Goal: Navigation & Orientation: Find specific page/section

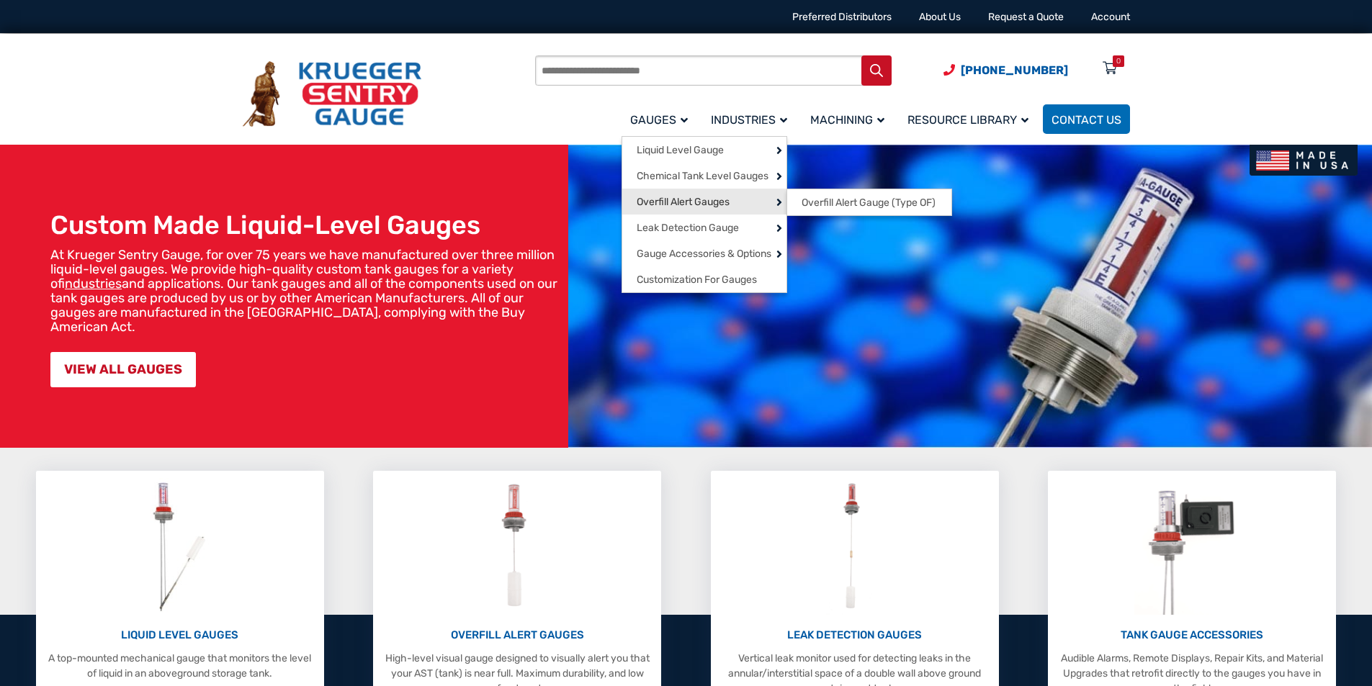
click at [706, 202] on span "Overfill Alert Gauges" at bounding box center [683, 202] width 93 height 13
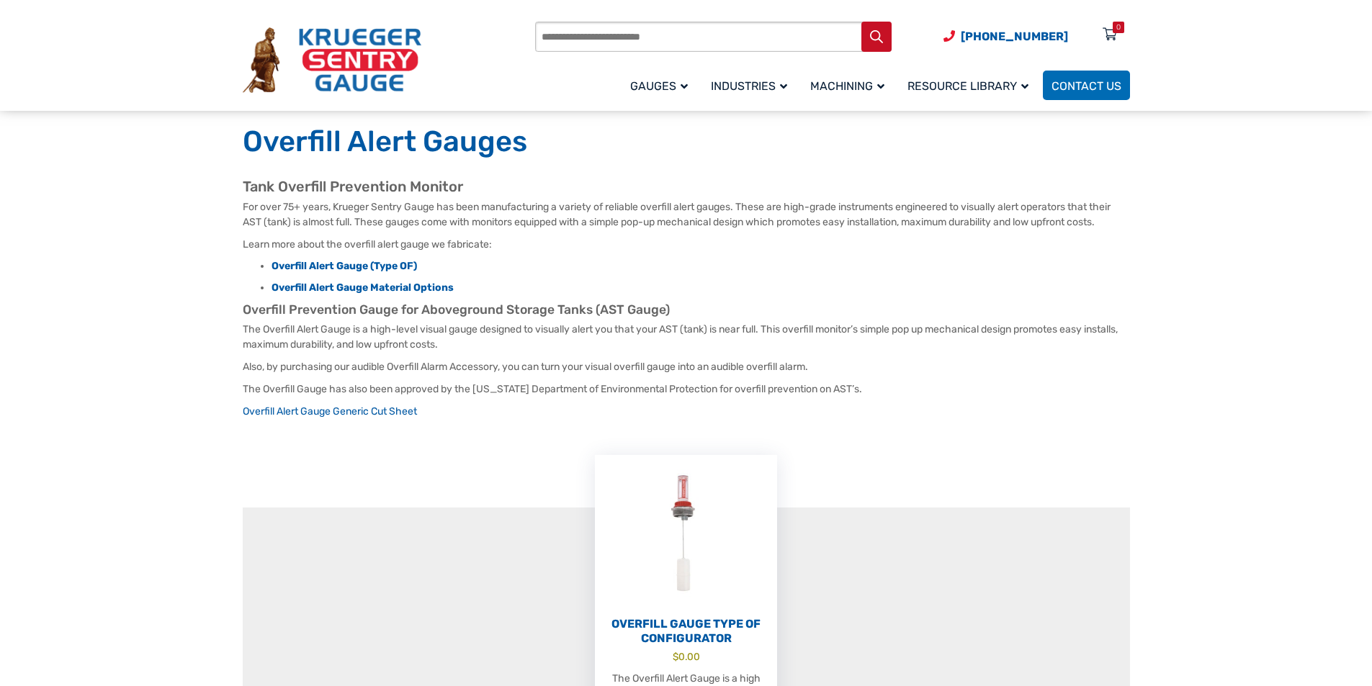
scroll to position [72, 0]
click at [906, 424] on section "Overfill Gauge Type OF Configurator $ 0.00 The Overfill Alert Gauge is a high l…" at bounding box center [686, 588] width 887 height 501
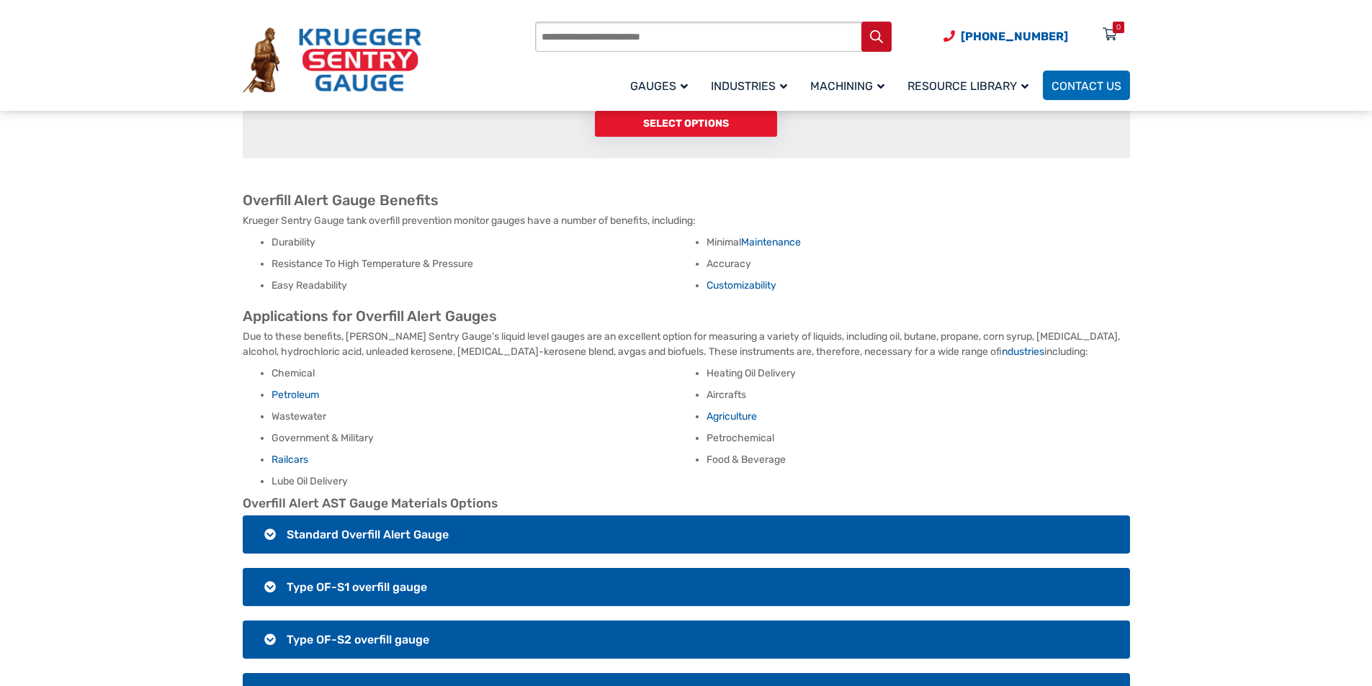
scroll to position [1008, 0]
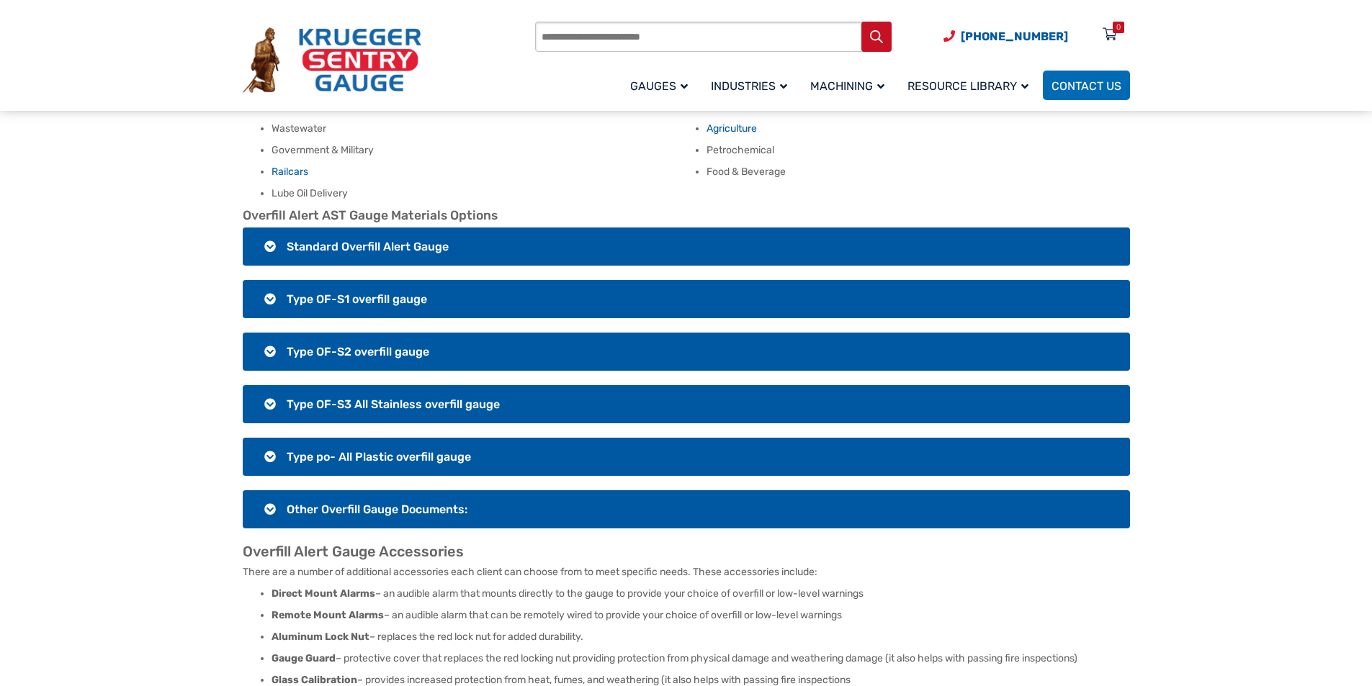
click at [361, 241] on span "Standard Overfill Alert Gauge" at bounding box center [368, 247] width 162 height 14
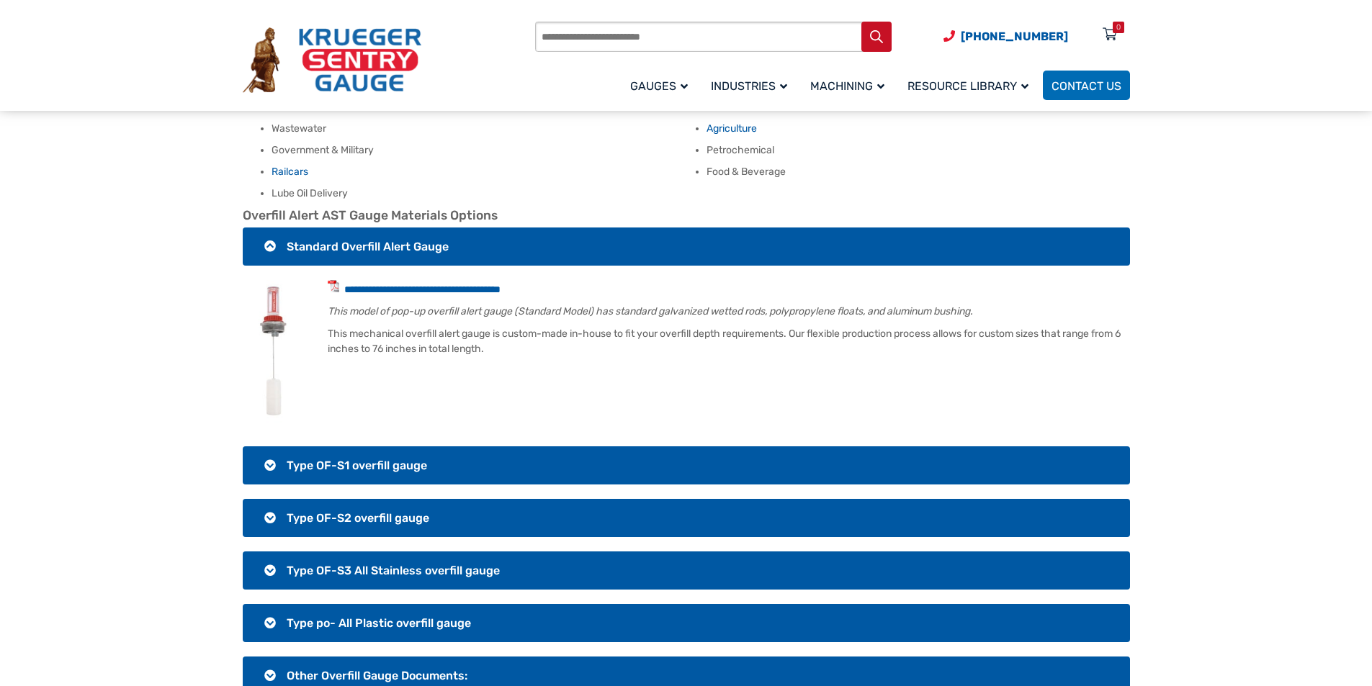
click at [365, 458] on h3 "Type OF-S1 overfill gauge" at bounding box center [686, 466] width 887 height 38
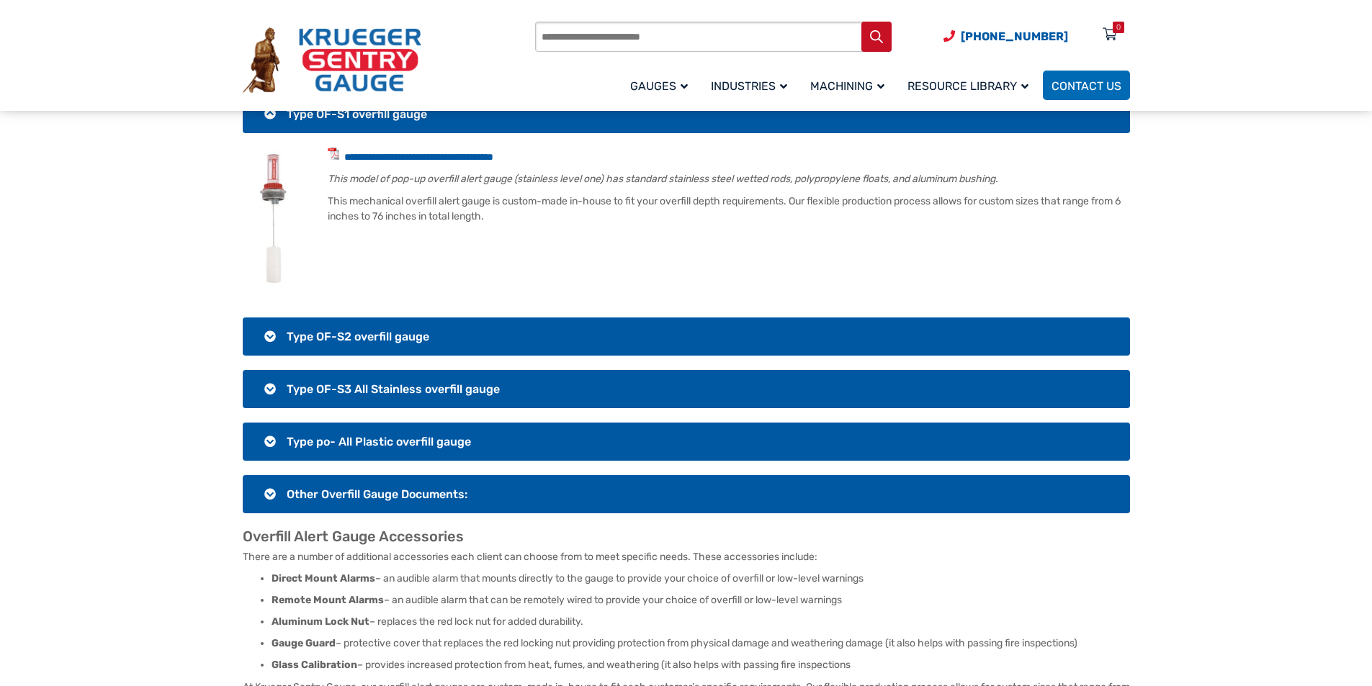
scroll to position [1224, 0]
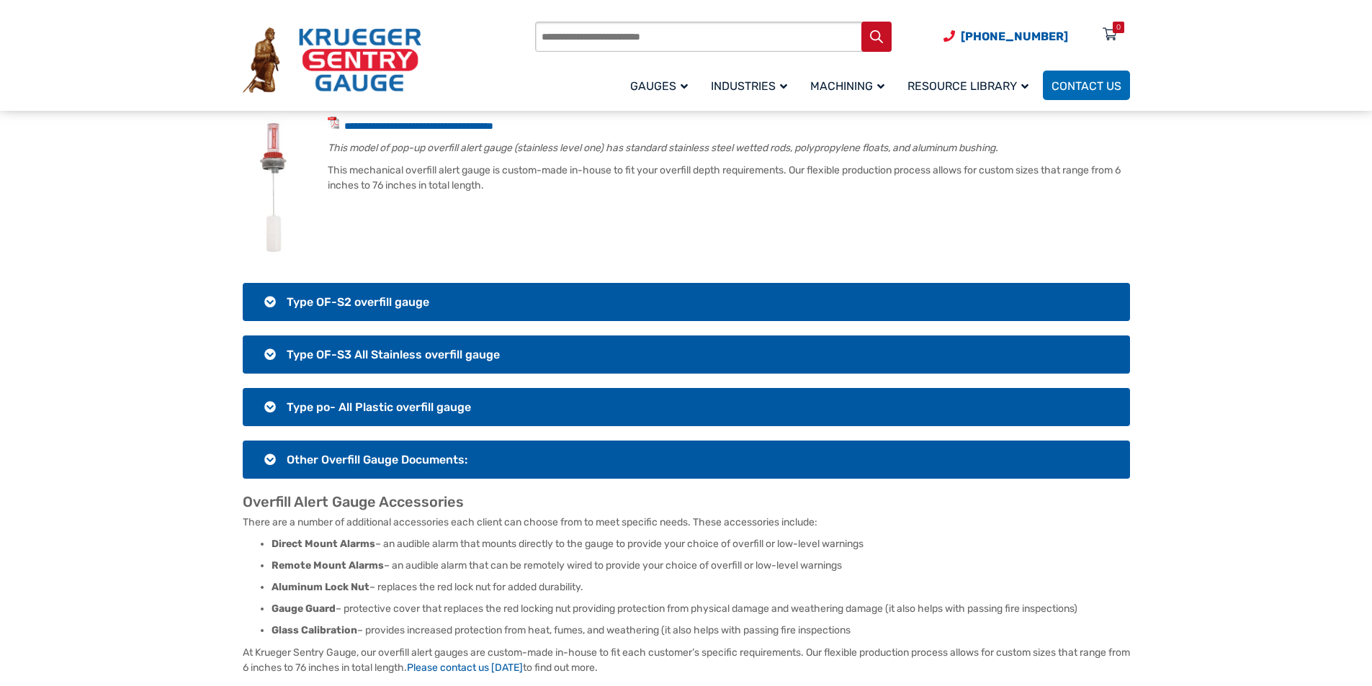
click at [425, 300] on span "Type OF-S2 overfill gauge" at bounding box center [358, 302] width 143 height 14
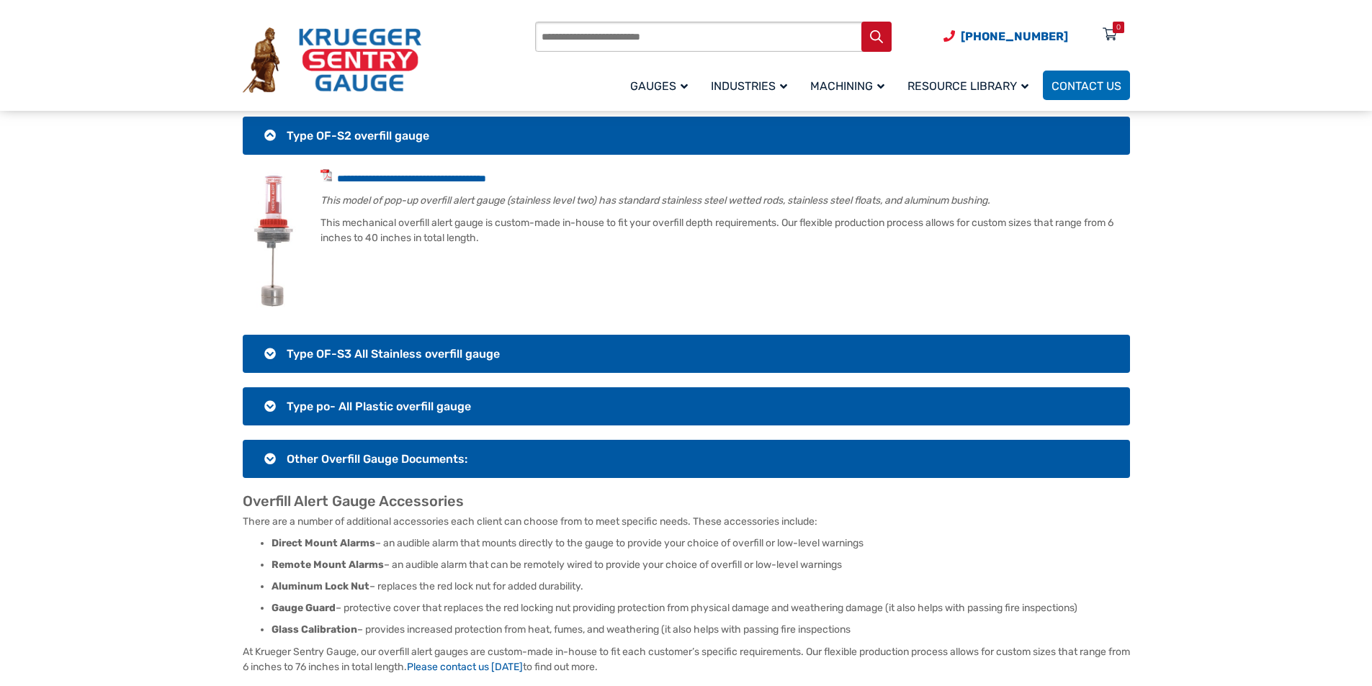
click at [462, 384] on section "**********" at bounding box center [686, 179] width 887 height 598
click at [472, 366] on h3 "Type OF-S3 All Stainless overfill gauge" at bounding box center [686, 354] width 887 height 38
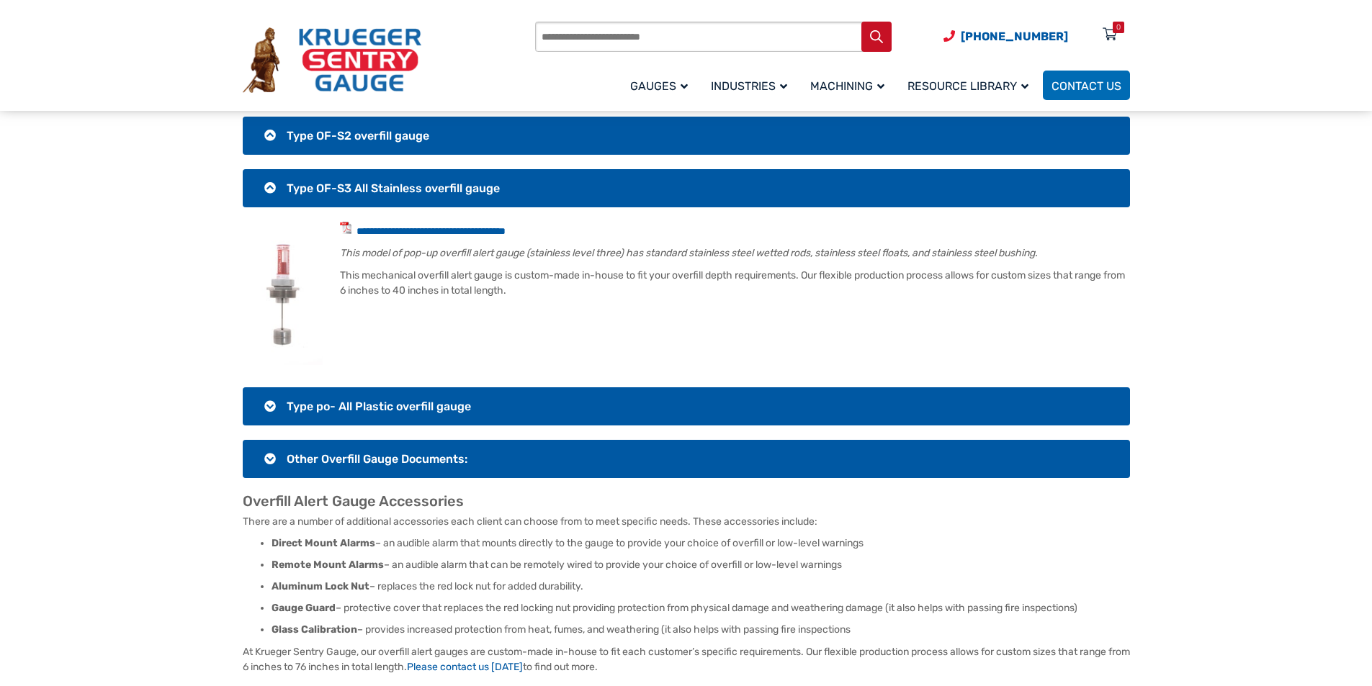
click at [464, 421] on h3 "Type po- All Plastic overfill gauge" at bounding box center [686, 406] width 887 height 38
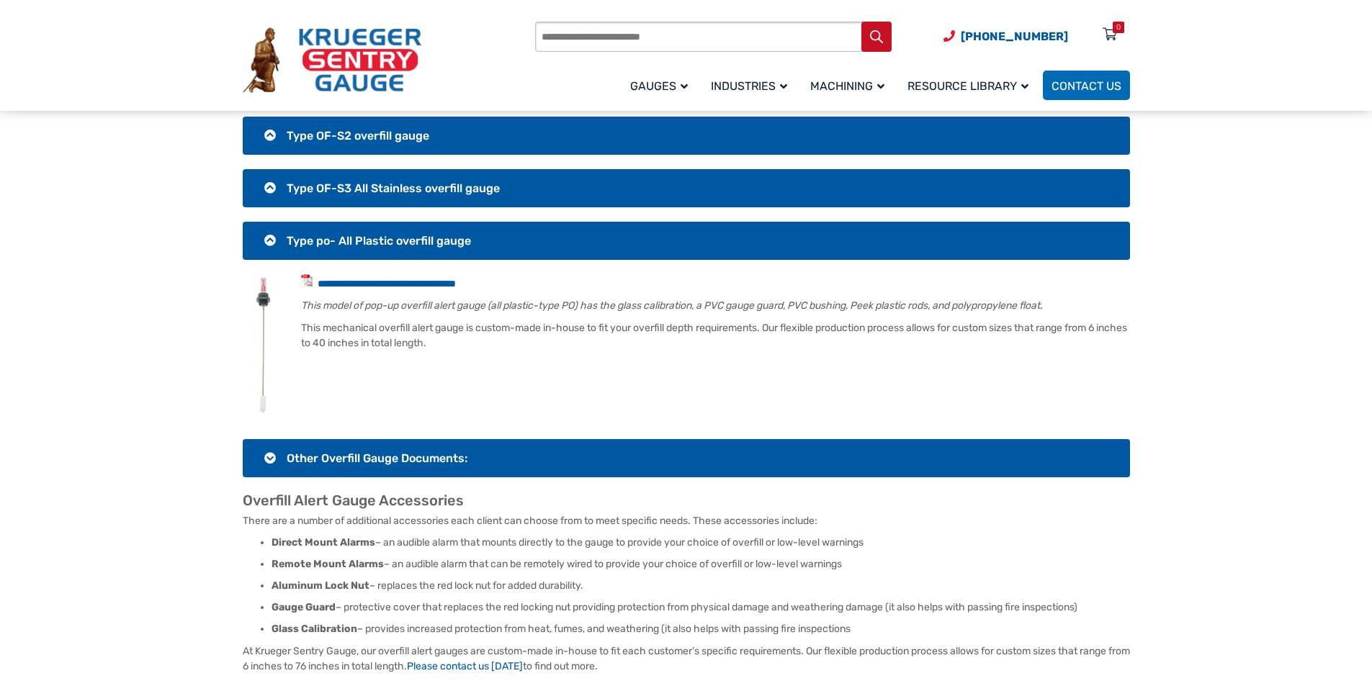
click at [462, 485] on section "Overfill Alert Gauge Benefits Krueger Sentry Gauge tank overfill prevention mon…" at bounding box center [686, 180] width 887 height 987
click at [469, 464] on h3 "Other Overfill Gauge Documents:" at bounding box center [686, 458] width 887 height 38
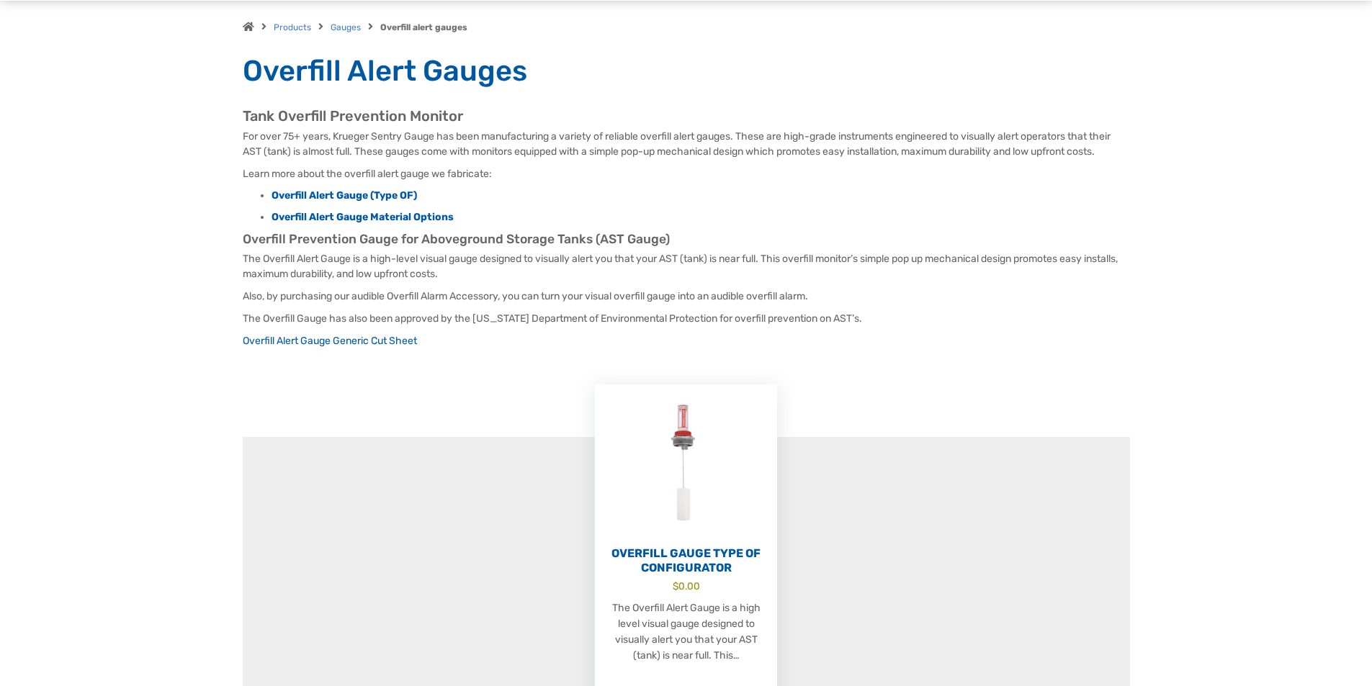
scroll to position [0, 0]
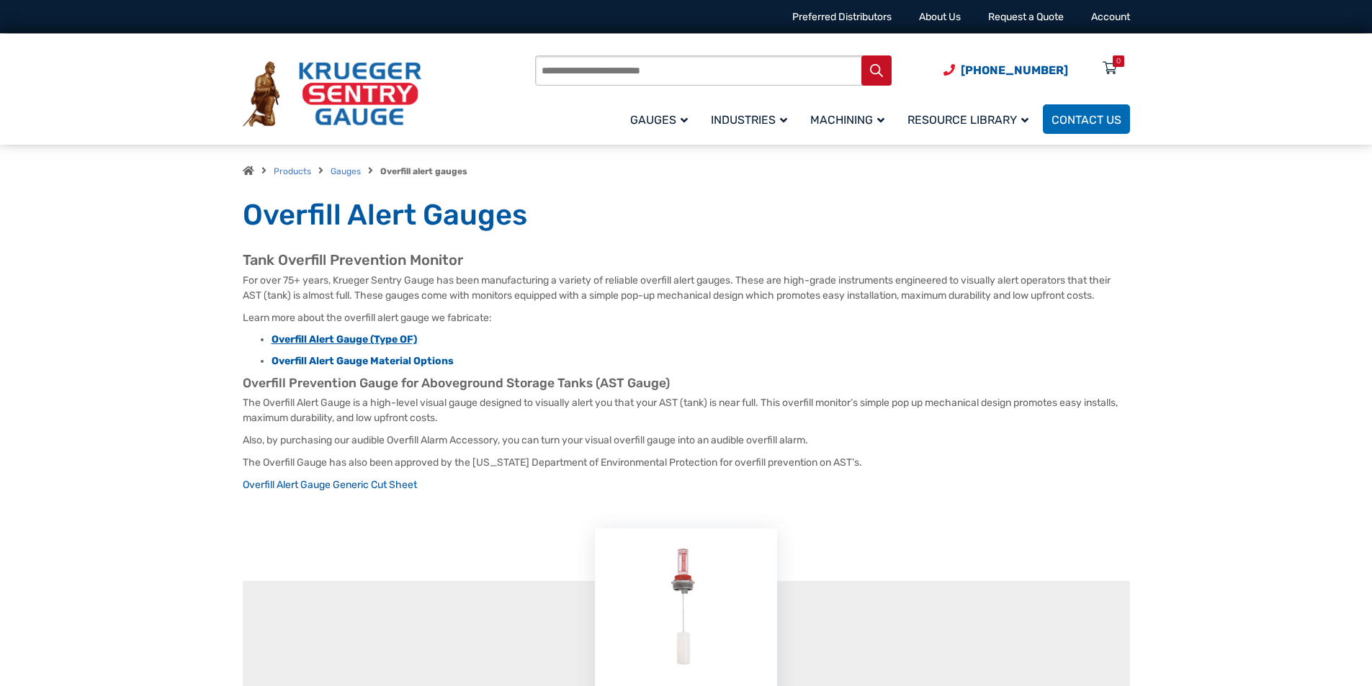
click at [376, 335] on strong "Overfill Alert Gauge (Type OF)" at bounding box center [344, 339] width 145 height 12
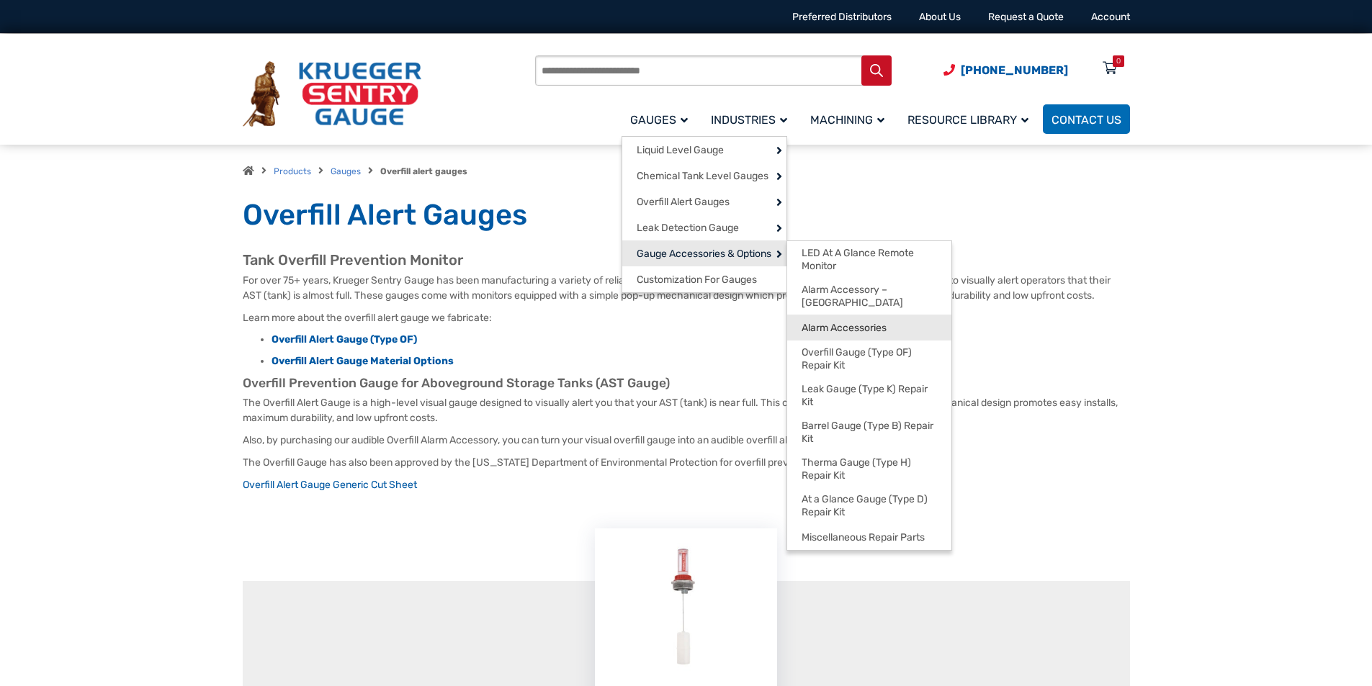
click at [899, 315] on link "Alarm Accessories" at bounding box center [869, 328] width 164 height 26
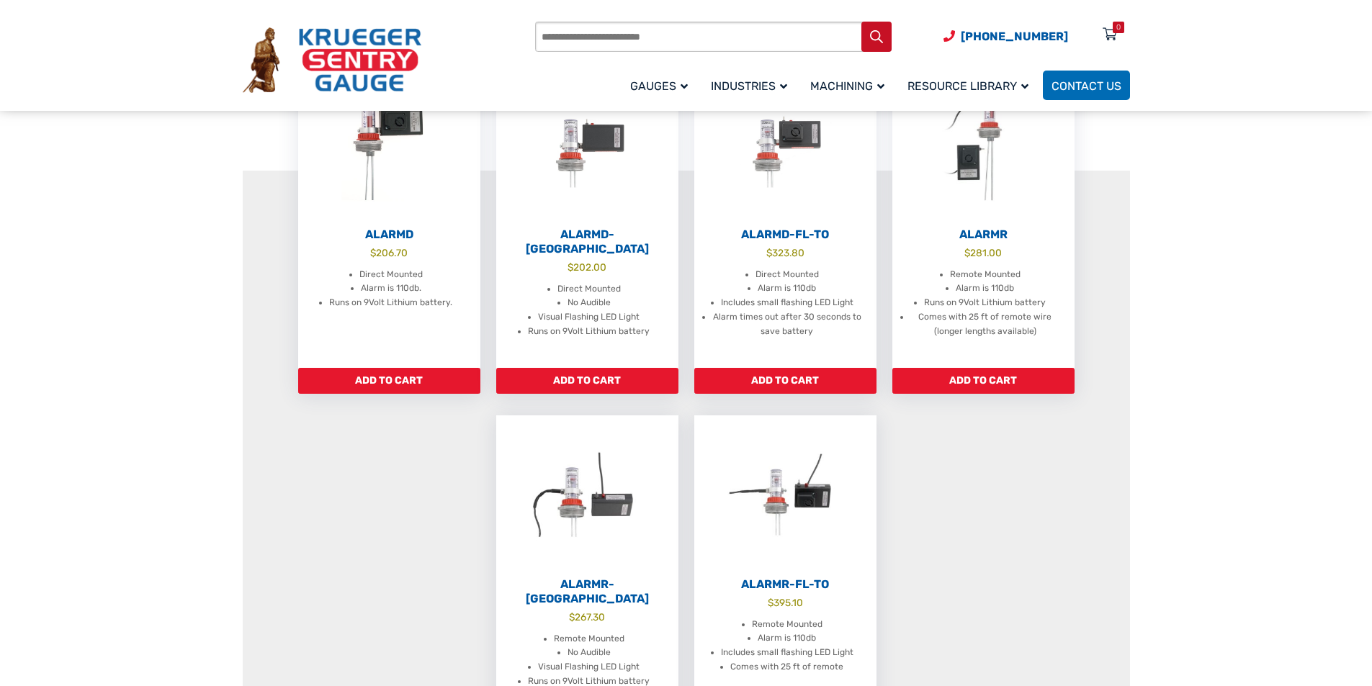
scroll to position [390, 0]
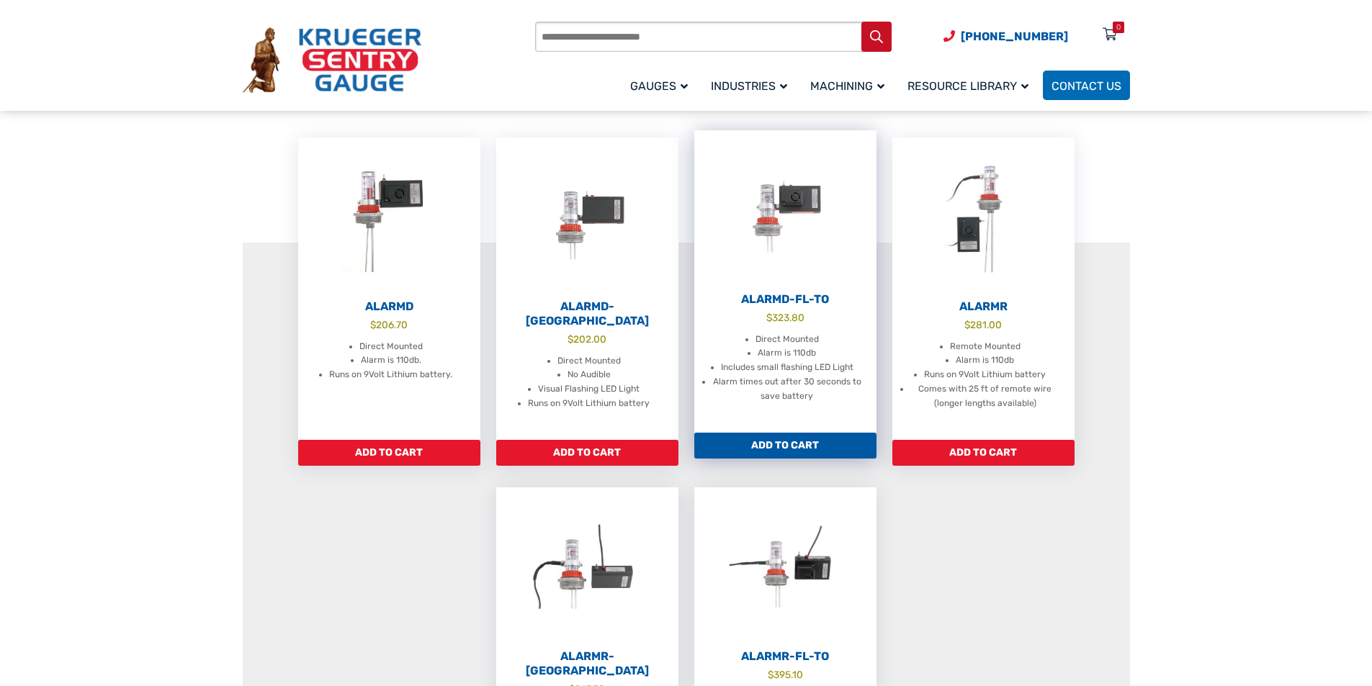
click at [777, 196] on img at bounding box center [785, 209] width 182 height 158
